Goal: Task Accomplishment & Management: Manage account settings

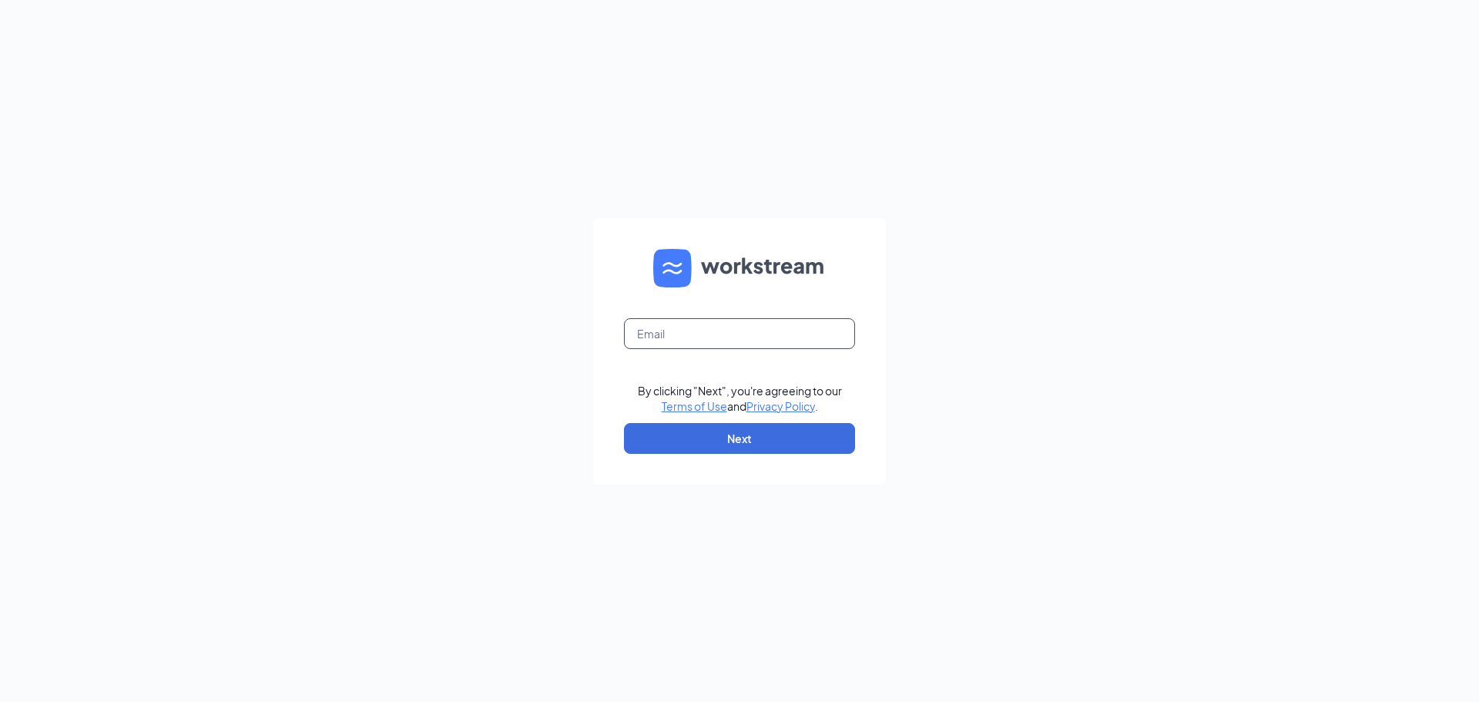
click at [662, 336] on input "text" at bounding box center [739, 333] width 231 height 31
type input "auburn@eatmilos.com"
click at [742, 438] on button "Next" at bounding box center [739, 438] width 231 height 31
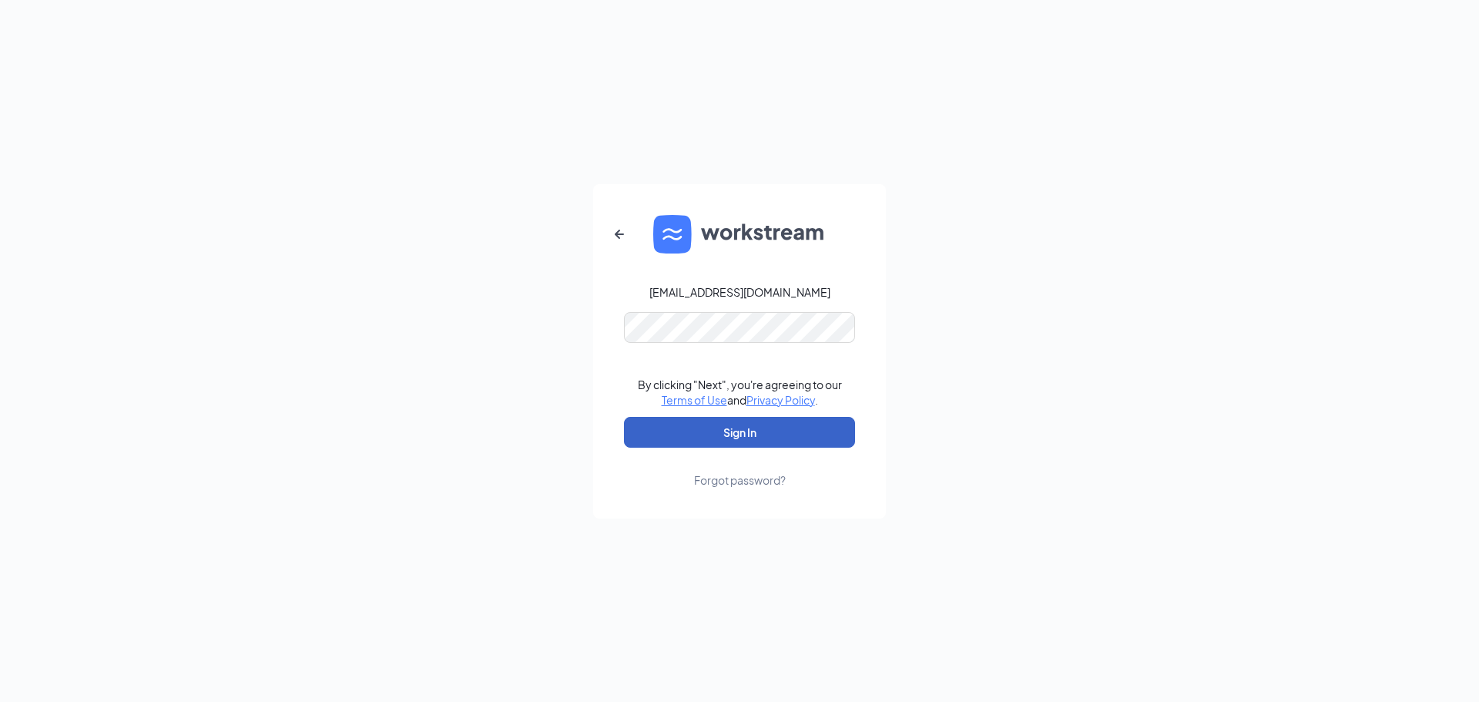
click at [740, 427] on button "Sign In" at bounding box center [739, 432] width 231 height 31
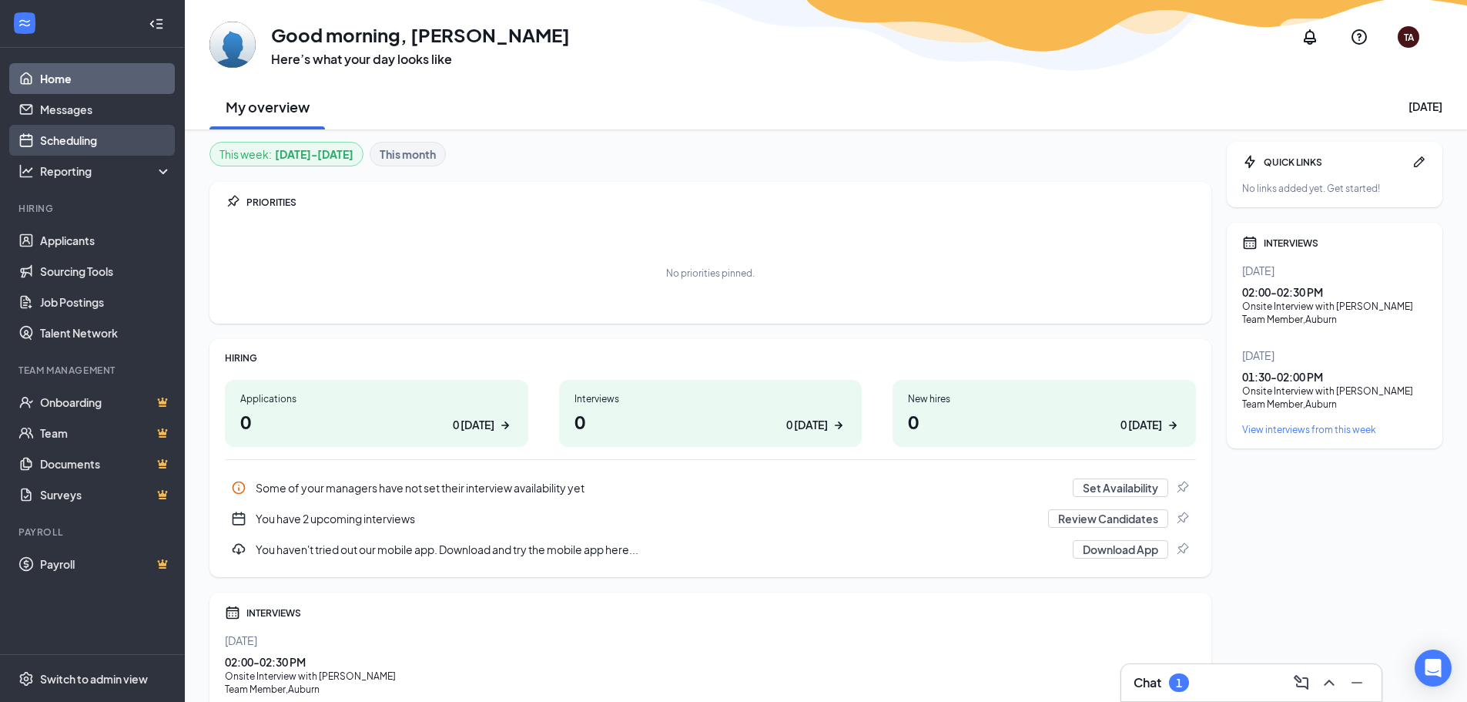
click at [80, 142] on link "Scheduling" at bounding box center [106, 140] width 132 height 31
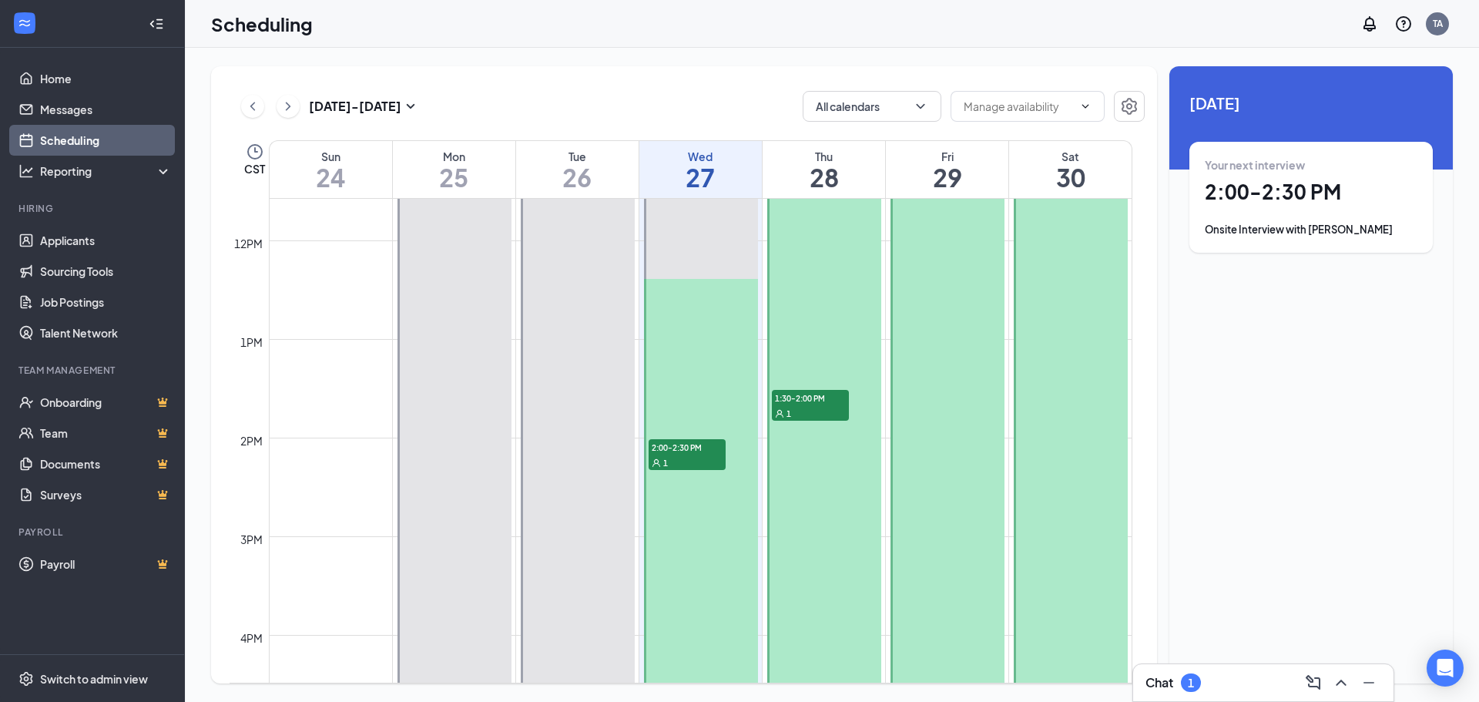
scroll to position [1142, 0]
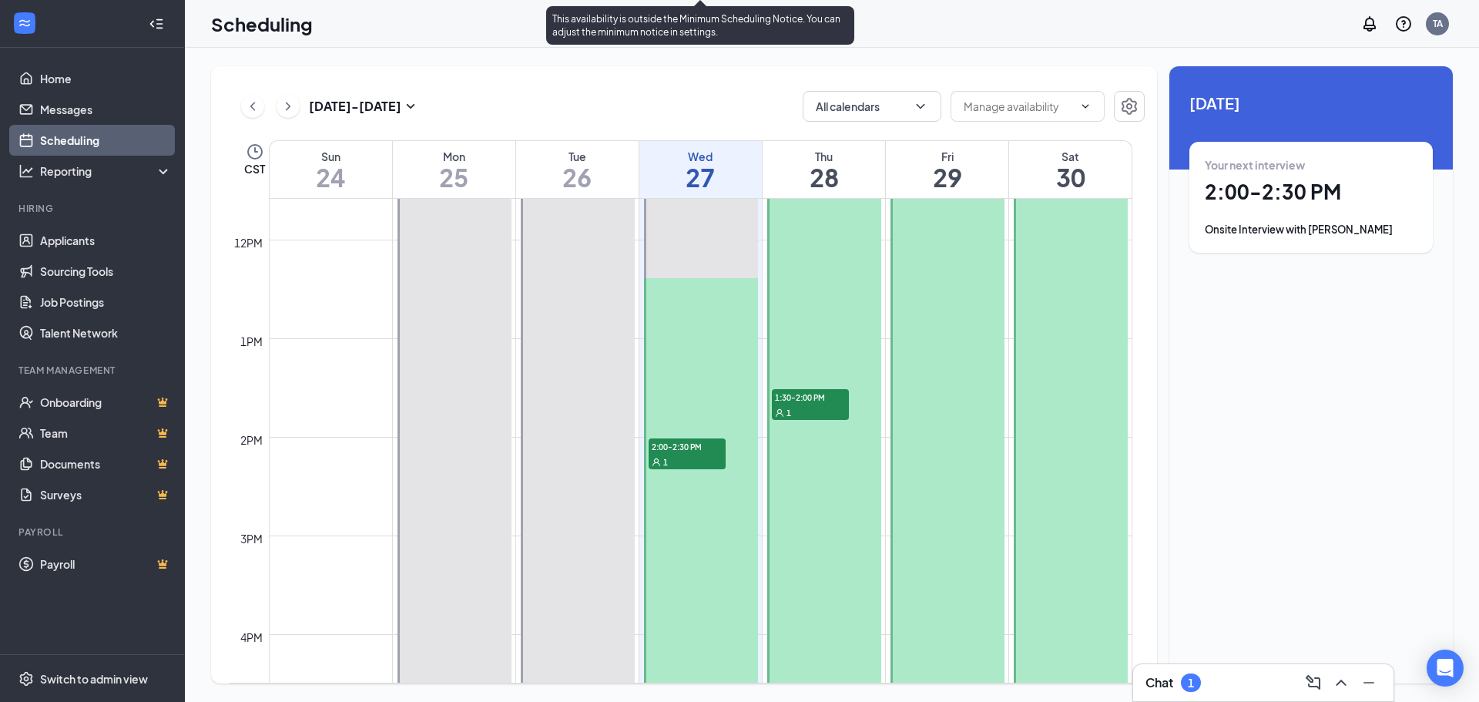
click at [678, 447] on span "2:00-2:30 PM" at bounding box center [686, 445] width 77 height 15
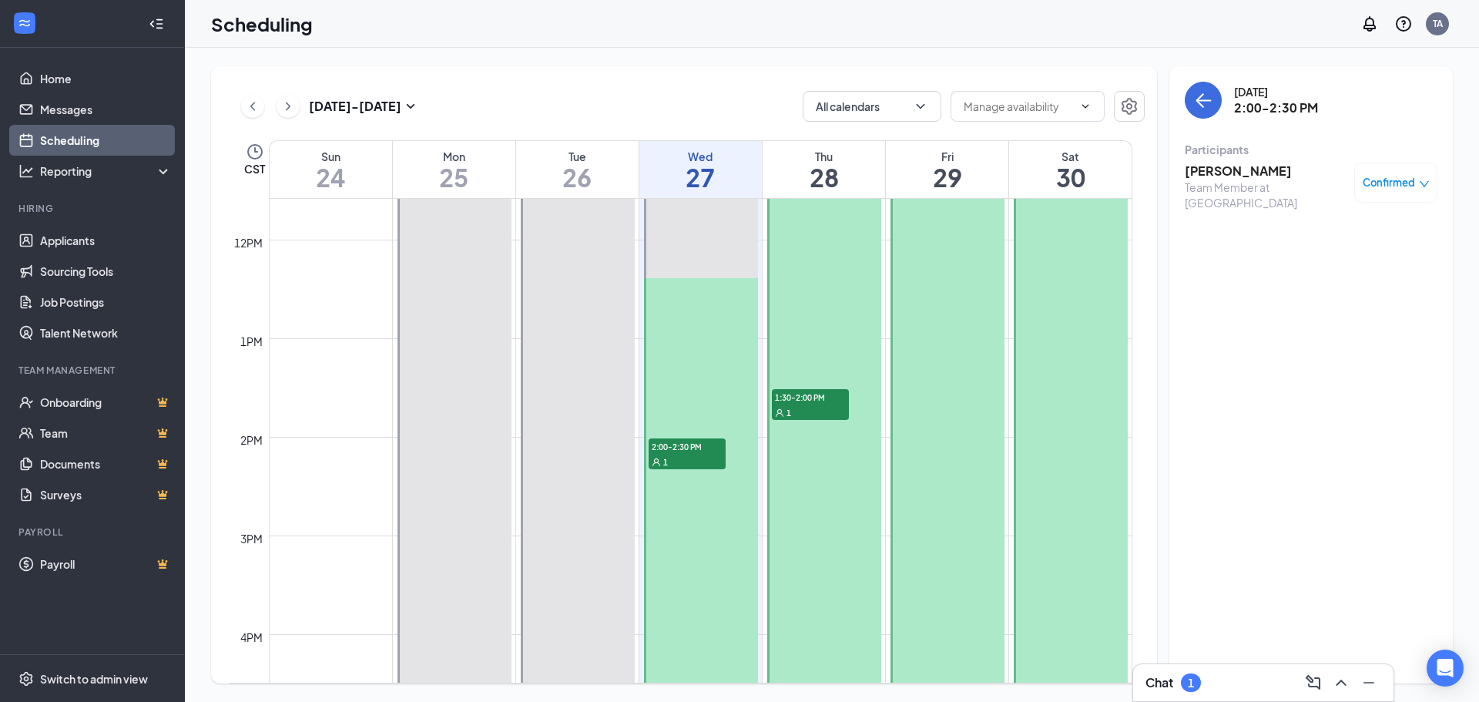
click at [1211, 170] on h3 "[PERSON_NAME]" at bounding box center [1265, 170] width 162 height 17
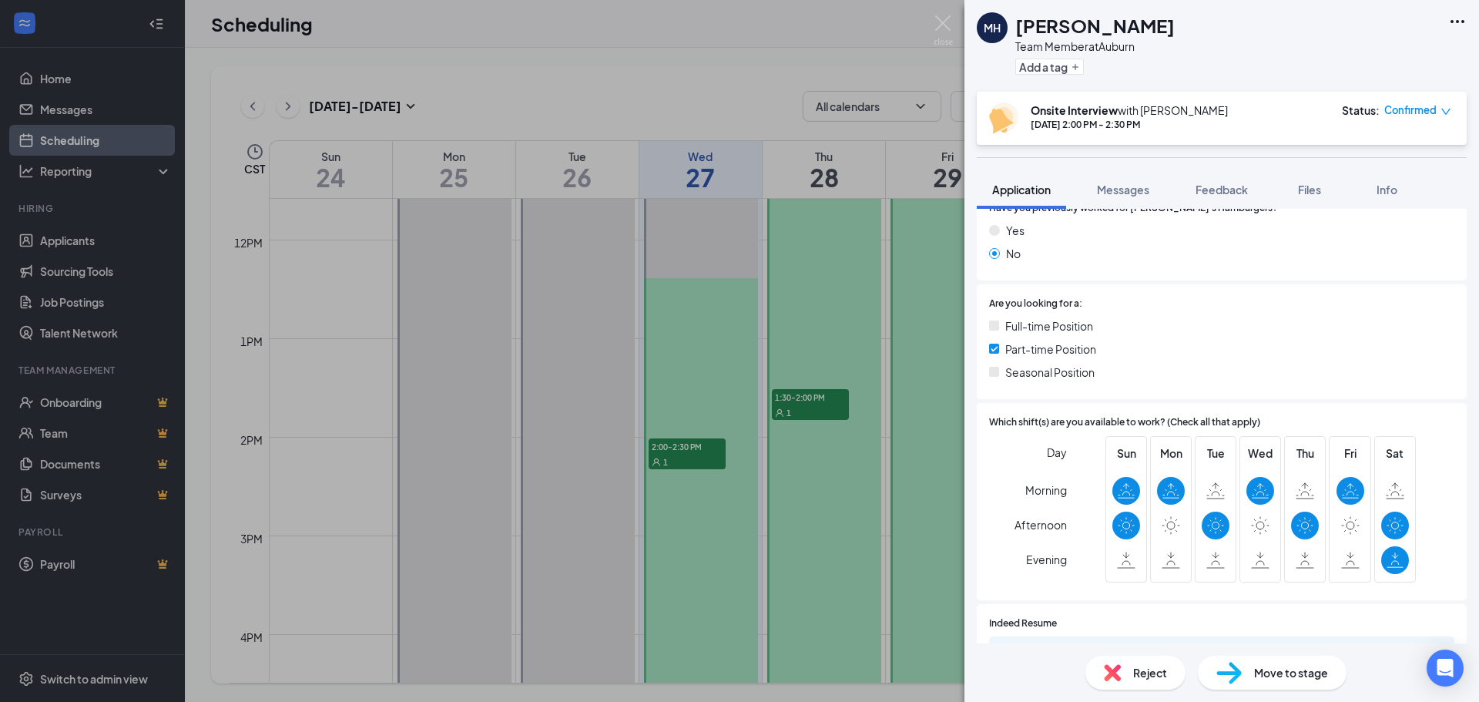
scroll to position [539, 0]
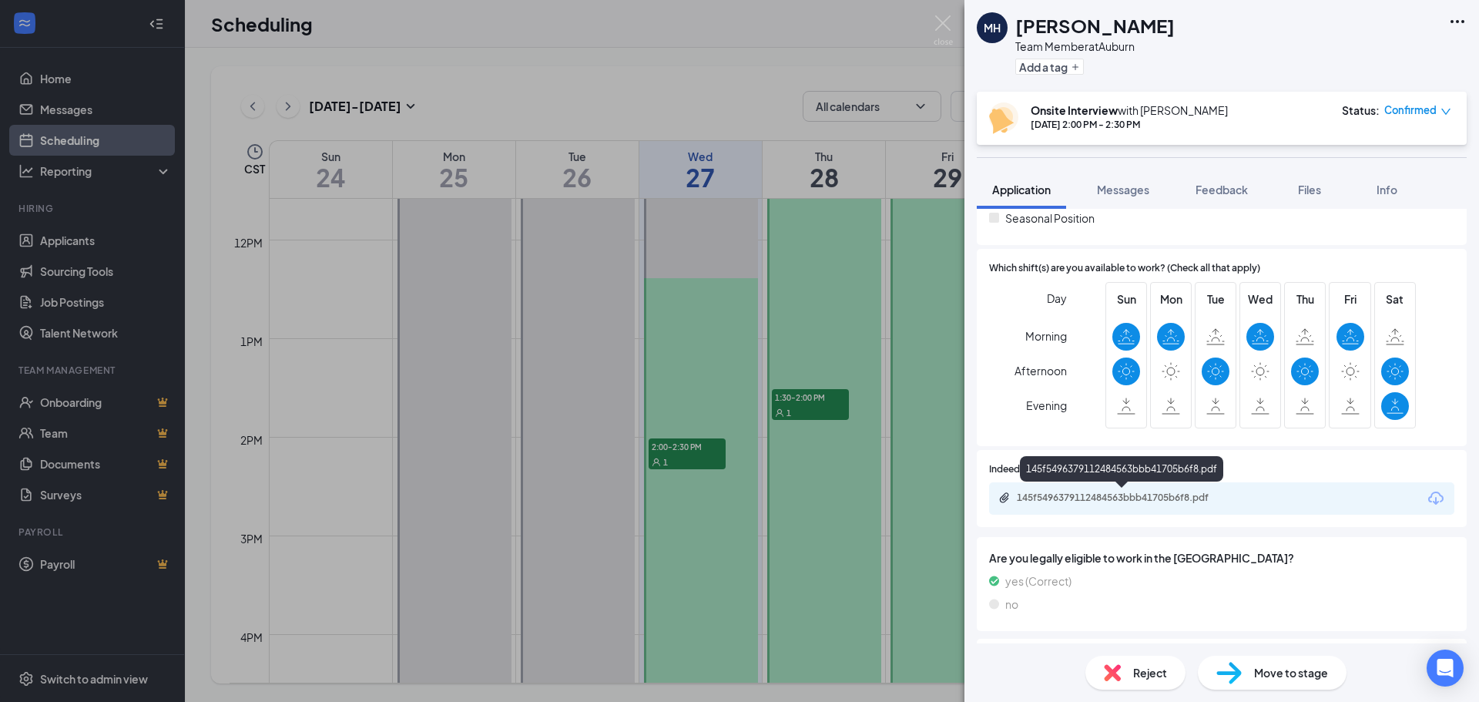
click at [1070, 497] on div "145f5496379112484563bbb41705b6f8.pdf" at bounding box center [1125, 497] width 216 height 12
click at [766, 69] on div "MH [PERSON_NAME] Team Member at [GEOGRAPHIC_DATA] Add a tag Onsite Interview wi…" at bounding box center [739, 351] width 1479 height 702
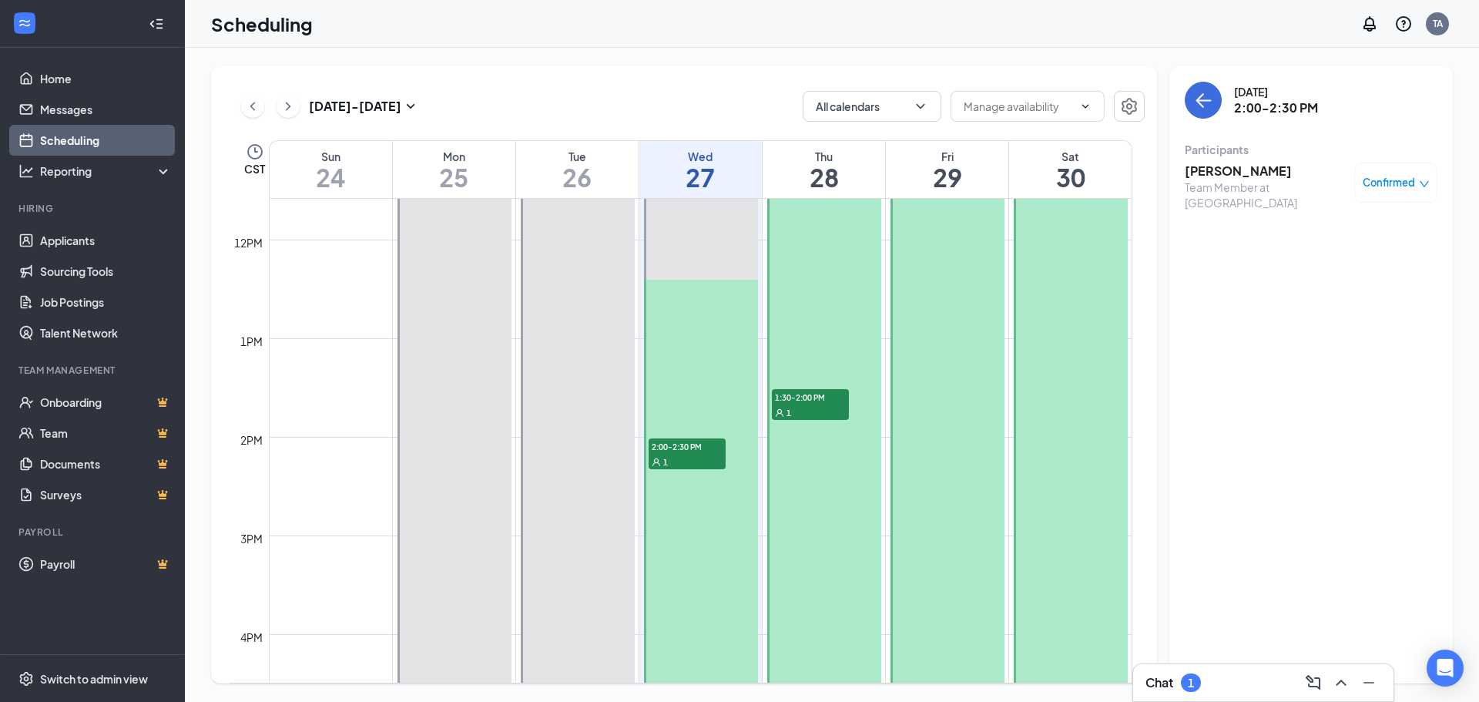
click at [800, 398] on span "1:30-2:00 PM" at bounding box center [810, 396] width 77 height 15
click at [1208, 180] on div "Team Member at [GEOGRAPHIC_DATA]" at bounding box center [1265, 194] width 162 height 31
click at [1223, 179] on div "Team Member at [GEOGRAPHIC_DATA]" at bounding box center [1265, 194] width 162 height 31
click at [1231, 173] on h3 "[PERSON_NAME]" at bounding box center [1265, 170] width 162 height 17
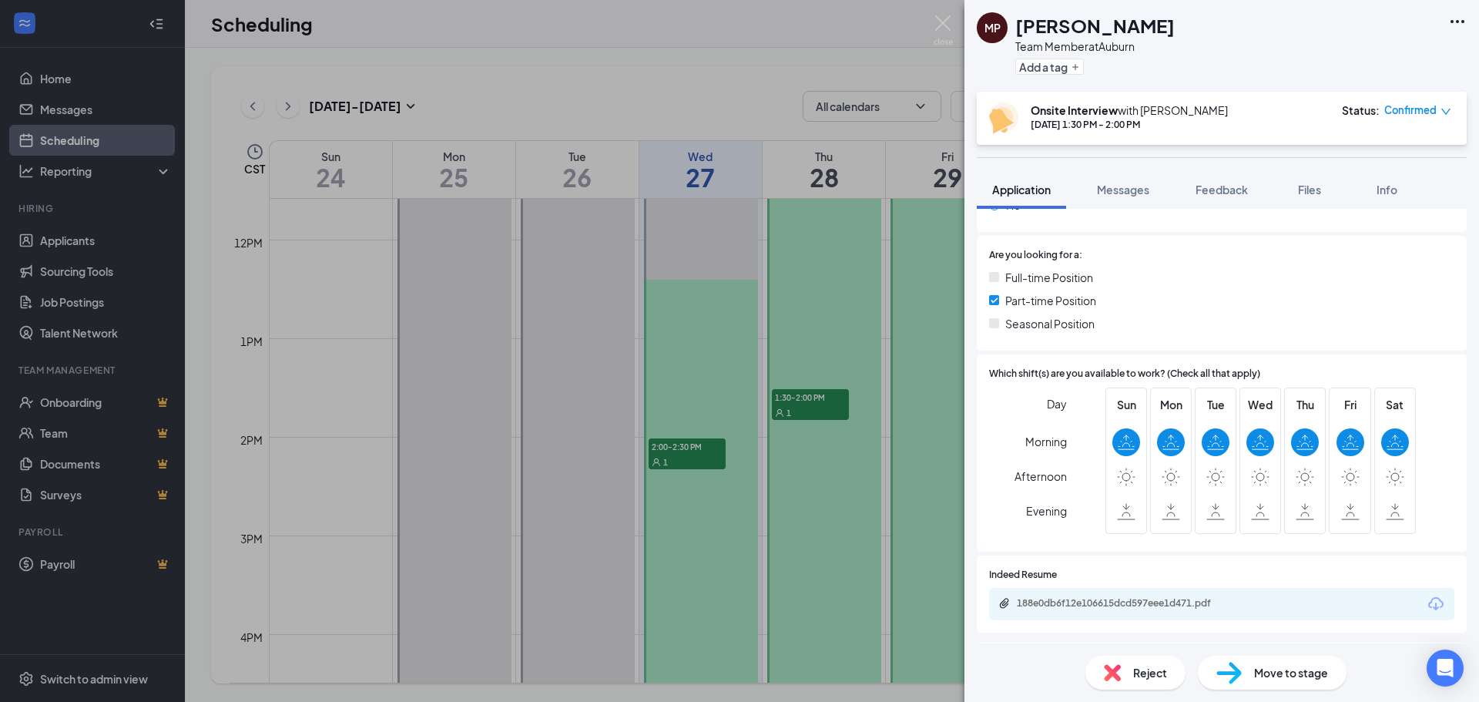
scroll to position [616, 0]
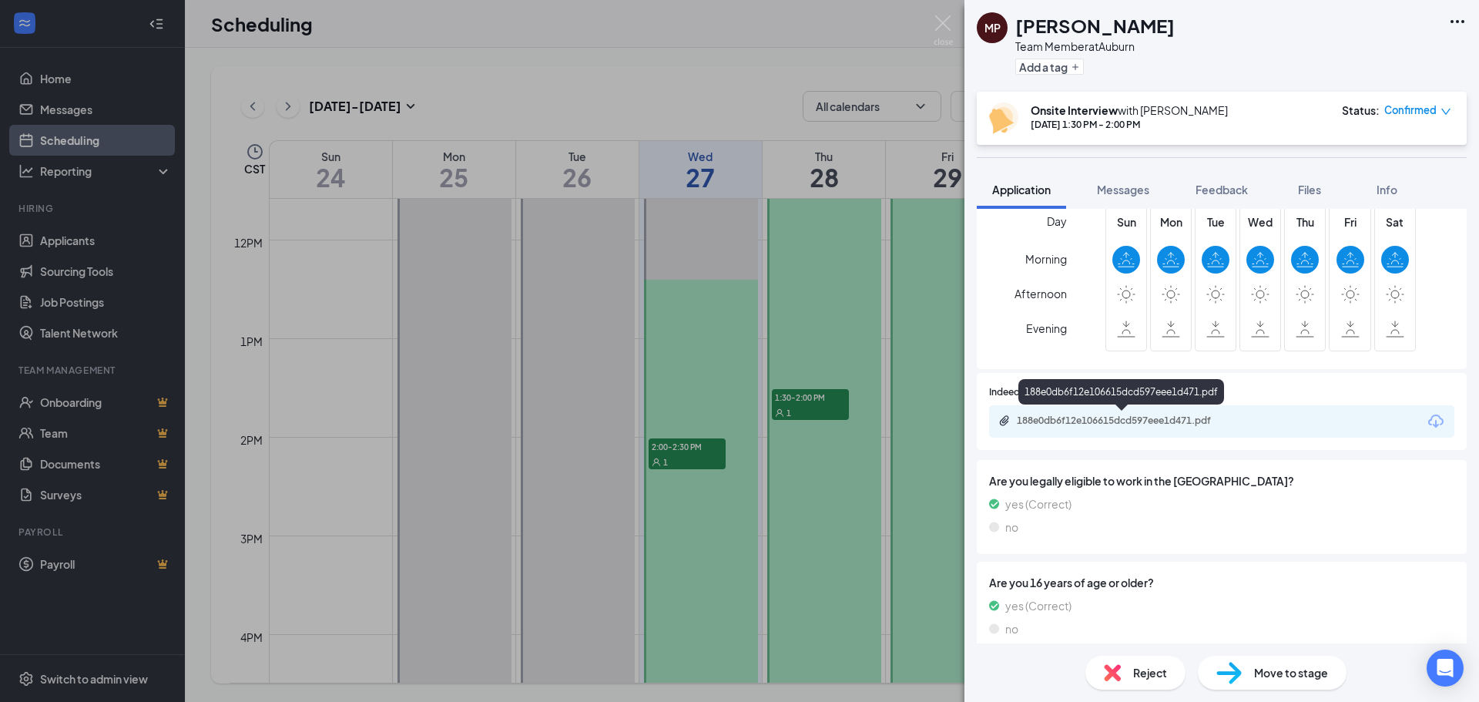
click at [1035, 421] on div "188e0db6f12e106615dcd597eee1d471.pdf" at bounding box center [1125, 420] width 216 height 12
click at [611, 99] on div "[PERSON_NAME] Team Member at [GEOGRAPHIC_DATA] Add a tag Onsite Interview with …" at bounding box center [739, 351] width 1479 height 702
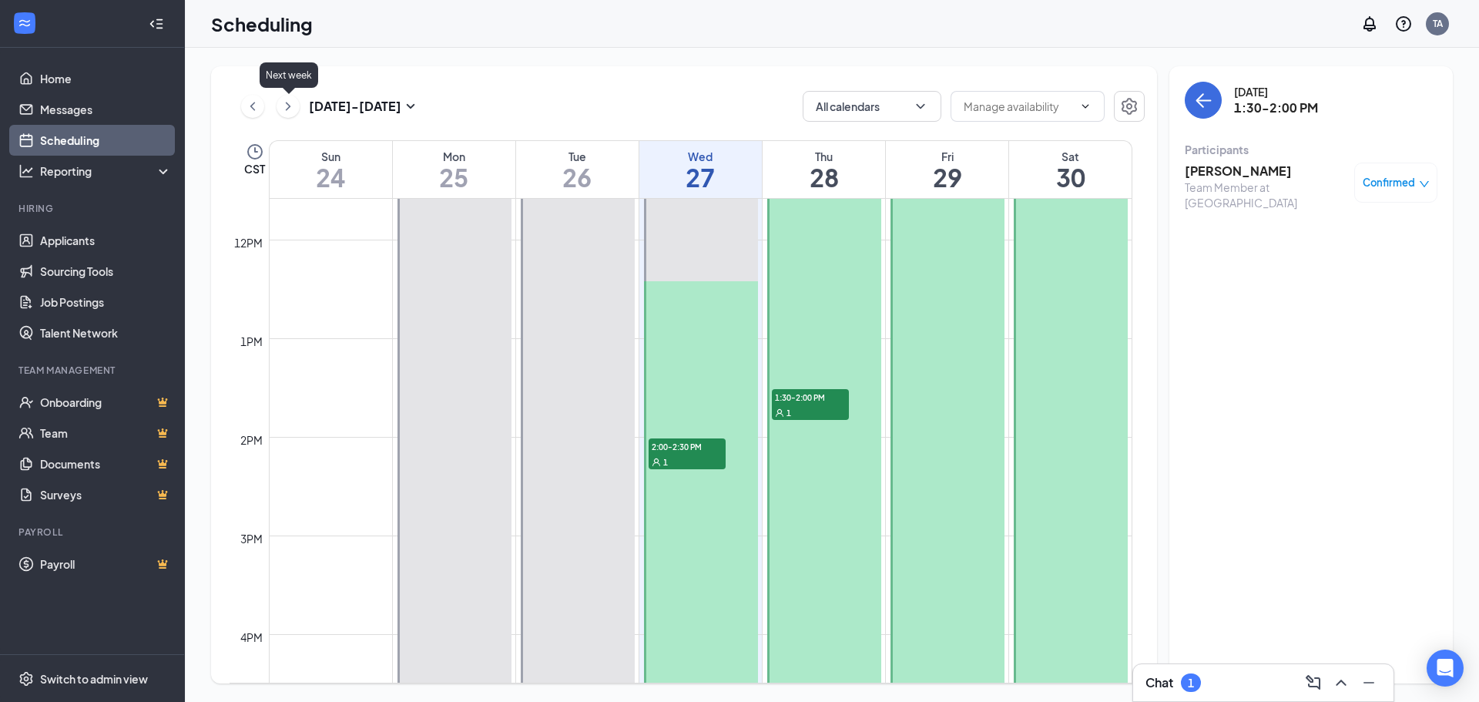
click at [290, 104] on icon "ChevronRight" at bounding box center [287, 106] width 15 height 18
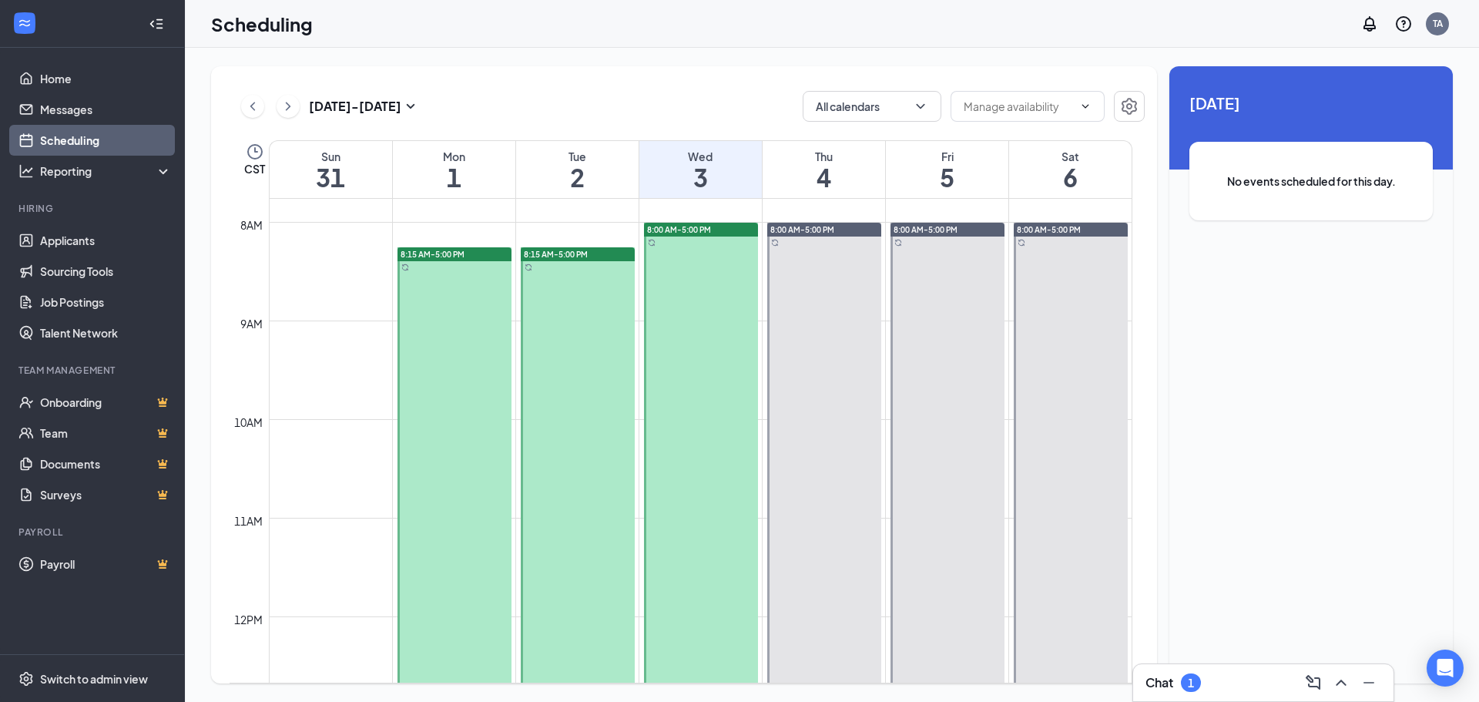
scroll to position [847, 0]
